Goal: Book appointment/travel/reservation

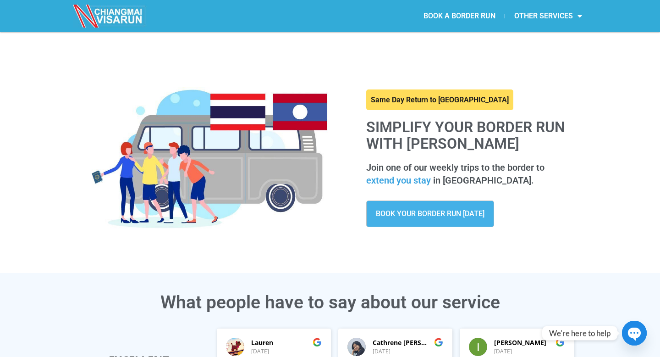
click at [445, 214] on span "BOOK YOUR BORDER RUN [DATE]" at bounding box center [430, 213] width 109 height 7
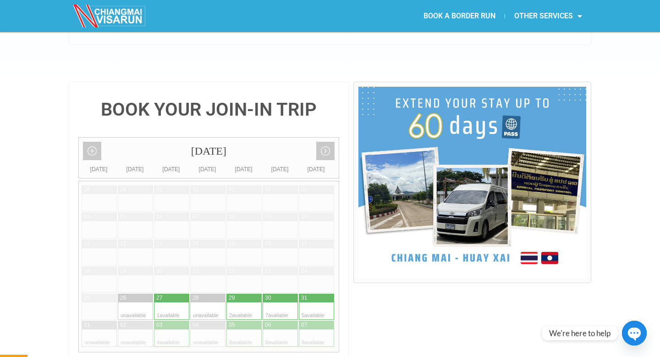
scroll to position [171, 0]
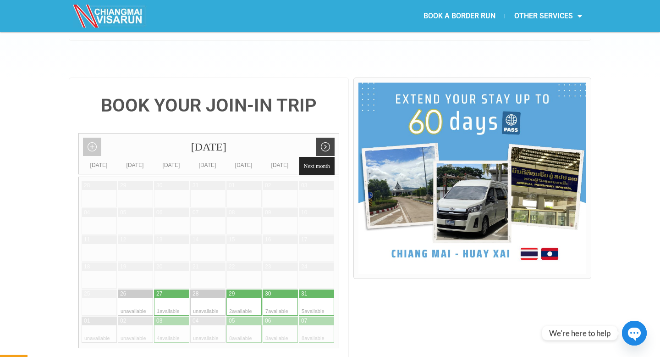
click at [326, 137] on link "Next month" at bounding box center [325, 146] width 18 height 18
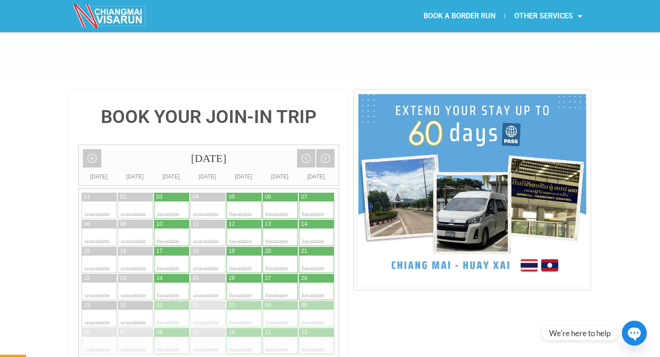
scroll to position [169, 0]
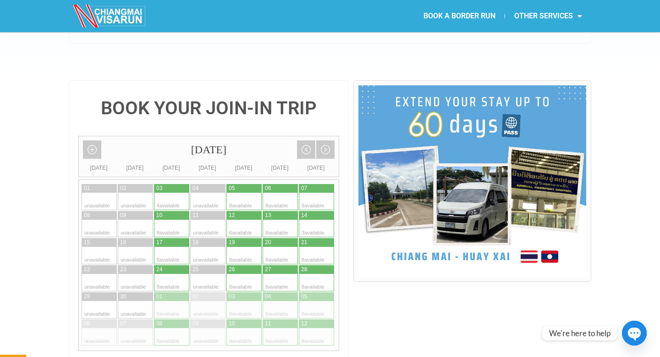
click at [316, 220] on div at bounding box center [308, 228] width 18 height 17
type input "14 September 2025"
radio input "true"
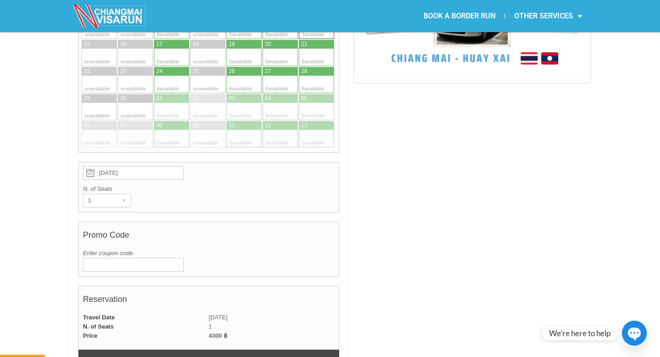
scroll to position [384, 0]
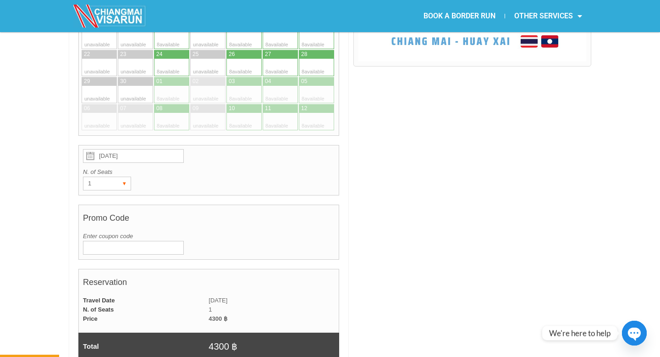
click at [122, 177] on div "▾" at bounding box center [124, 183] width 13 height 13
click at [112, 195] on li "1" at bounding box center [105, 202] width 44 height 14
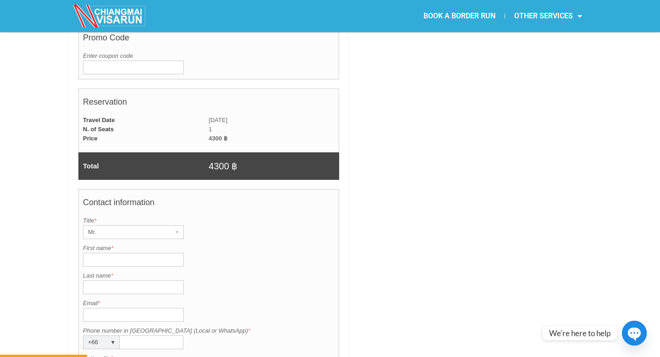
scroll to position [568, 0]
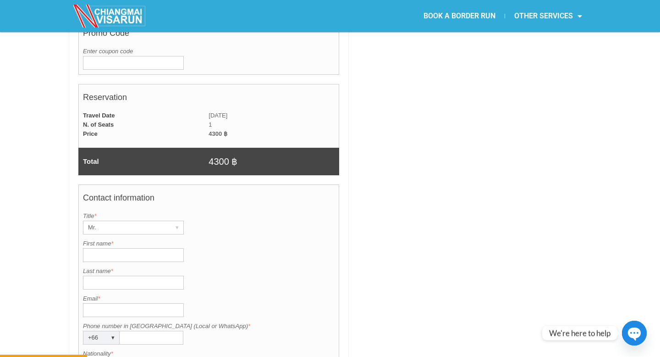
click at [161, 248] on input "First name *" at bounding box center [133, 255] width 101 height 14
type input "Ф"
type input "Anton"
click at [102, 275] on input "Last name *" at bounding box center [133, 282] width 101 height 14
type input "Popov"
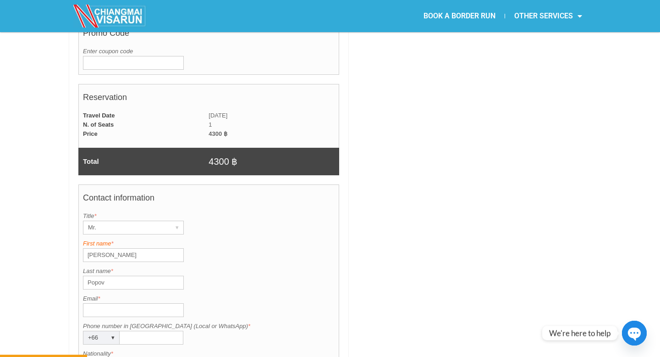
click at [202, 239] on label "First name *" at bounding box center [209, 243] width 252 height 9
click at [184, 248] on input "Anton" at bounding box center [133, 255] width 101 height 14
click at [115, 303] on input "Email *" at bounding box center [133, 310] width 101 height 14
type input "popovanton89@gmail.com"
type input "728234268"
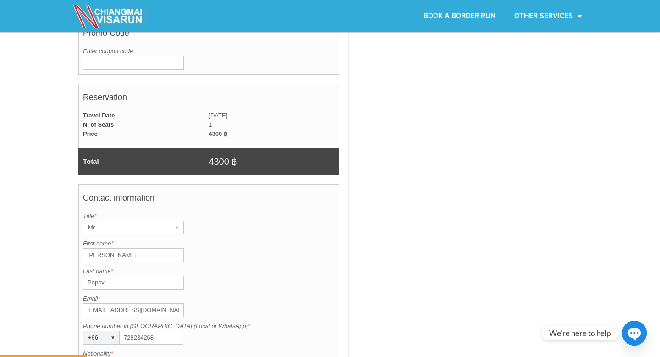
type input "Чехия"
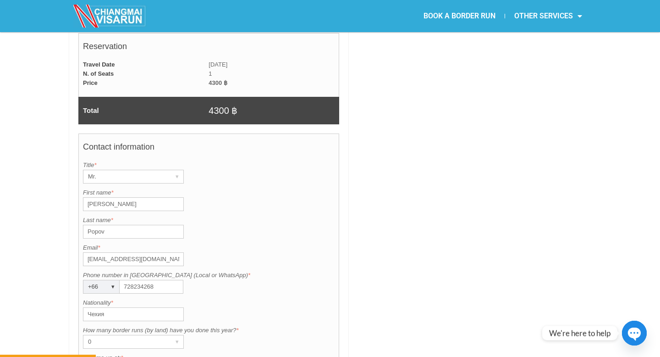
scroll to position [625, 0]
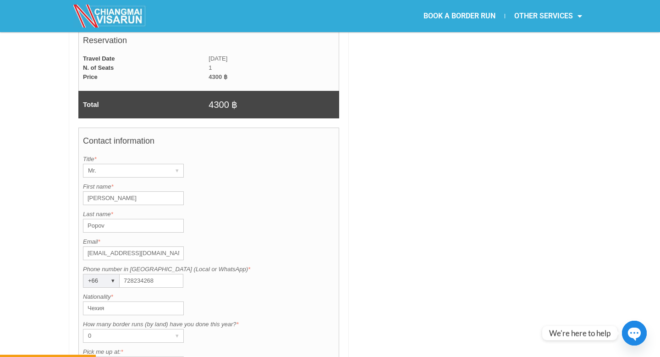
drag, startPoint x: 125, startPoint y: 257, endPoint x: 161, endPoint y: 257, distance: 35.7
click at [161, 274] on input "728234268" at bounding box center [152, 281] width 64 height 14
type input "637972637"
click at [234, 264] on div "Phone number in Thailand (Local or WhatsApp) is required. Phone number in Thail…" at bounding box center [209, 275] width 252 height 23
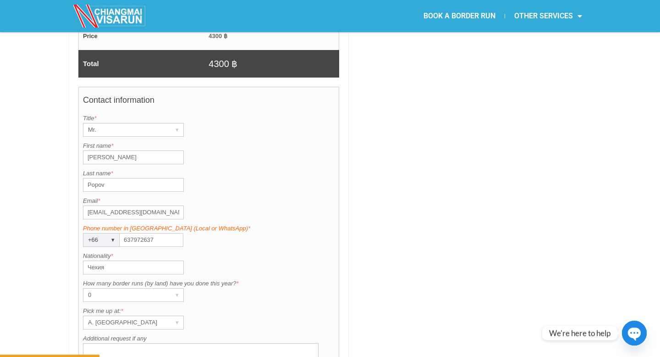
scroll to position [679, 0]
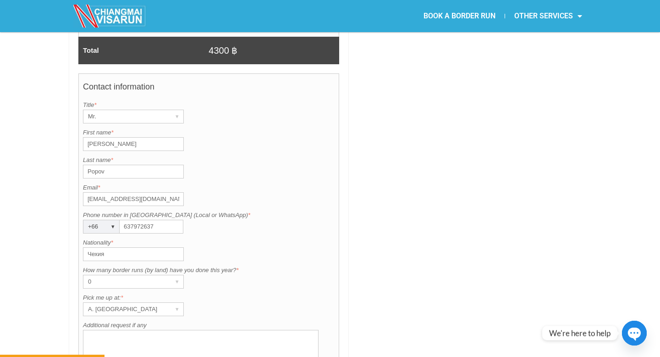
drag, startPoint x: 112, startPoint y: 228, endPoint x: 81, endPoint y: 231, distance: 31.4
click at [81, 231] on div "Contact information Title is required. Title * Mr. ▾ Mr. Mrs. Ms. First name is…" at bounding box center [208, 233] width 261 height 320
drag, startPoint x: 109, startPoint y: 230, endPoint x: 82, endPoint y: 230, distance: 27.0
click at [82, 230] on div "Contact information Title is required. Title * Mr. ▾ Mr. Mrs. Ms. First name is…" at bounding box center [208, 233] width 261 height 320
paste input "ian"
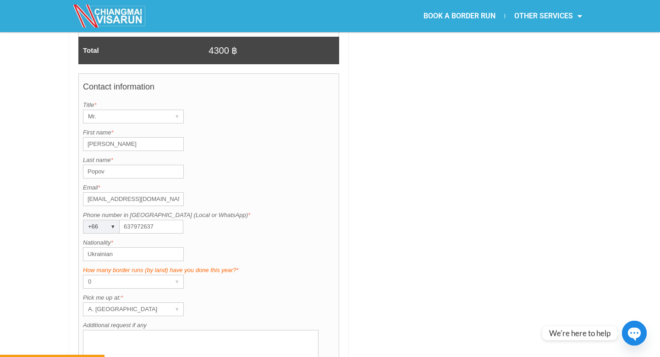
type input "Ukrainian"
click at [277, 265] on label "How many border runs (by land) have you done this year? *" at bounding box center [209, 269] width 252 height 9
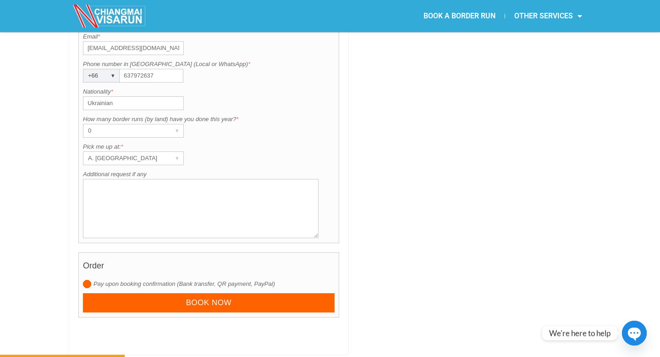
scroll to position [811, 0]
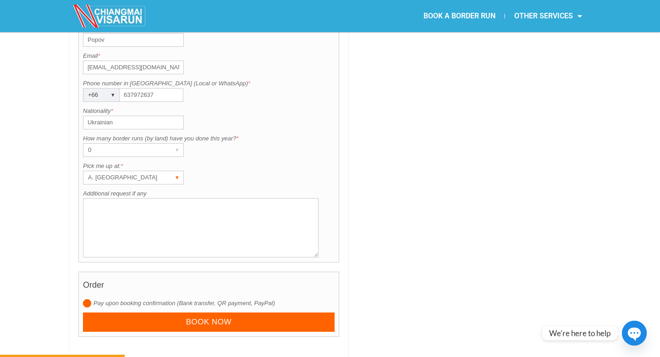
click at [167, 170] on div "A. Centara Riverside Hotel ▾" at bounding box center [133, 177] width 101 height 14
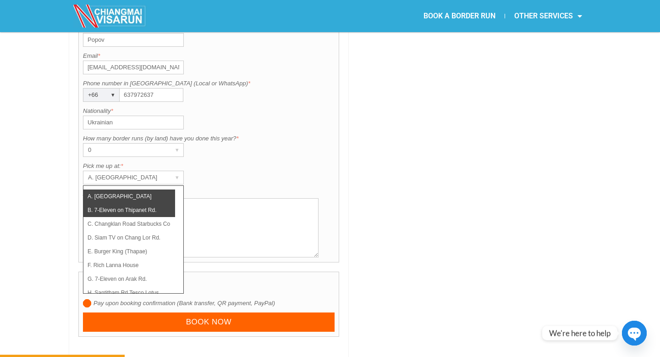
click at [154, 203] on li "B. 7-Eleven on Thipanet Rd." at bounding box center [129, 210] width 92 height 14
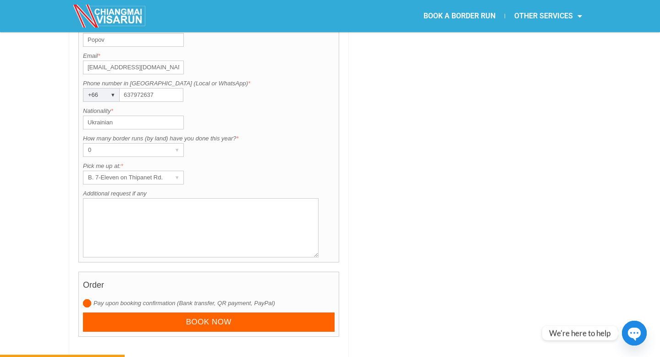
click at [89, 299] on input "radio" at bounding box center [87, 303] width 8 height 8
click at [90, 299] on input "radio" at bounding box center [87, 303] width 8 height 8
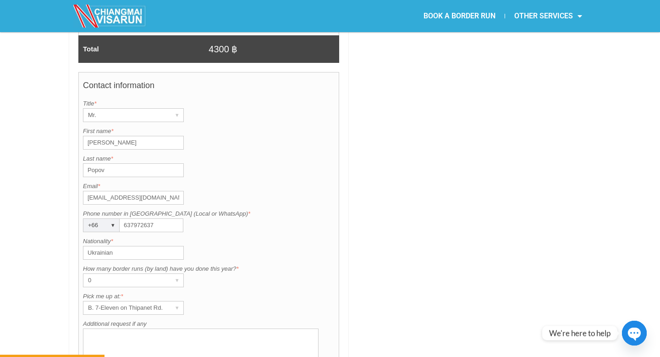
scroll to position [684, 0]
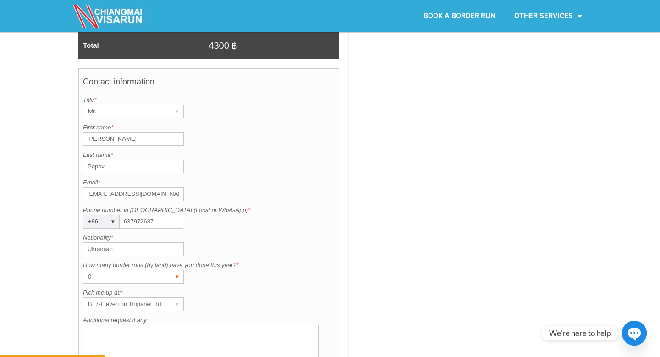
click at [179, 270] on div "▾" at bounding box center [176, 276] width 13 height 13
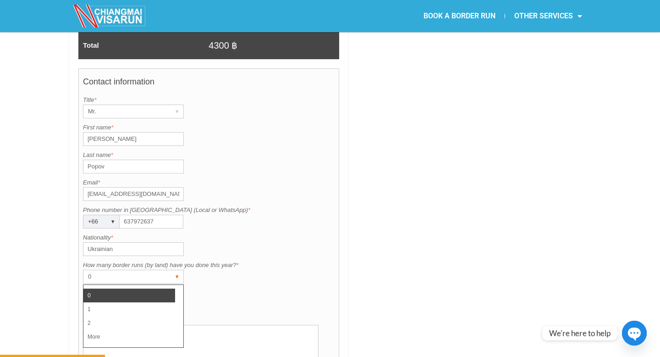
click at [179, 270] on div "▾" at bounding box center [176, 276] width 13 height 13
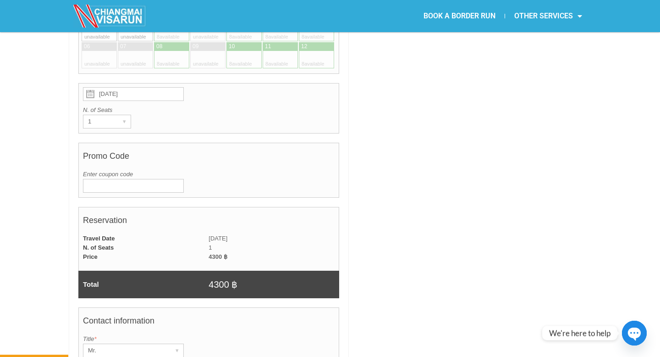
scroll to position [448, 0]
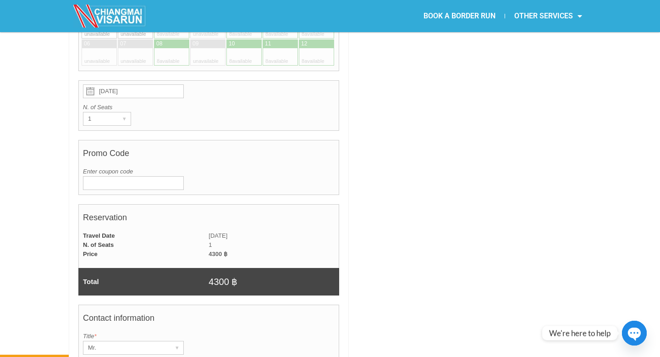
click at [471, 177] on div at bounding box center [472, 269] width 238 height 936
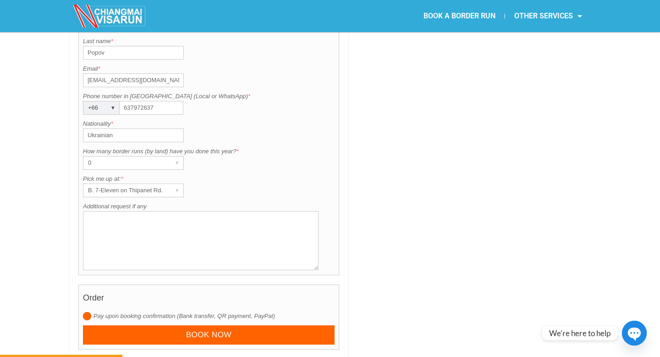
scroll to position [797, 0]
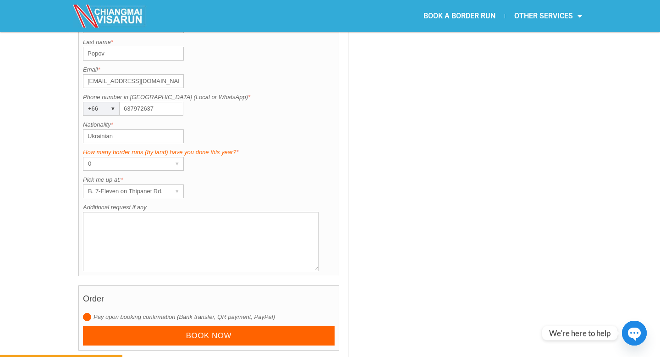
click at [214, 148] on label "How many border runs (by land) have you done this year? *" at bounding box center [209, 152] width 252 height 9
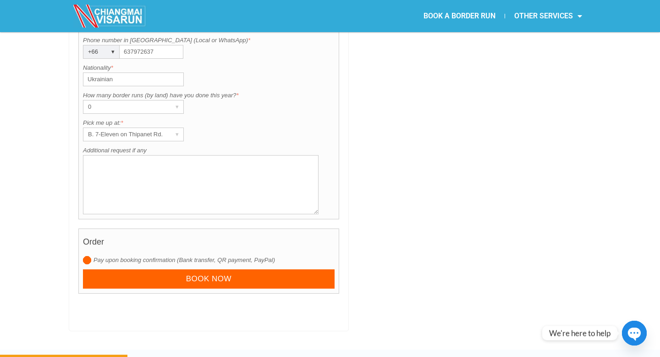
scroll to position [886, 0]
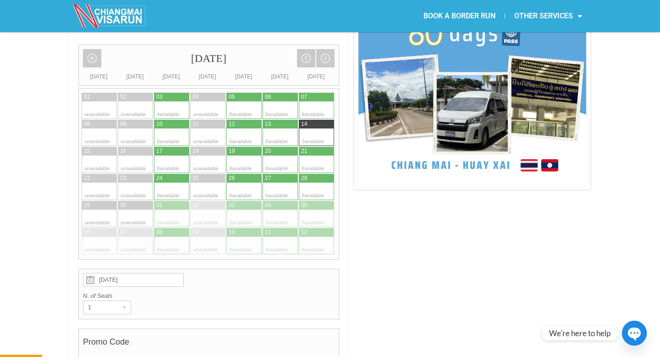
scroll to position [252, 0]
